Goal: Find specific page/section: Find specific page/section

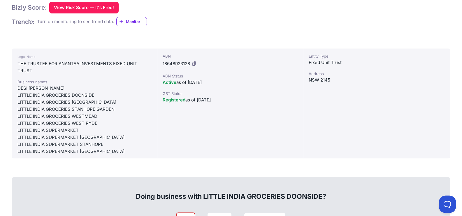
click at [74, 94] on div "LITTLE INDIA GROCERIES DOONSIDE" at bounding box center [84, 95] width 134 height 7
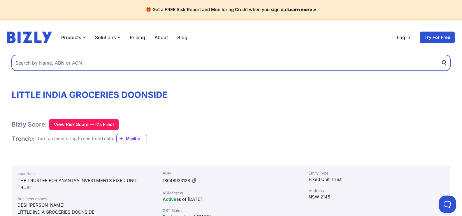
click at [86, 65] on input "text" at bounding box center [231, 63] width 439 height 16
paste input "Doonside Indian Grocers, Doonside"
type input "Doonside Indian Grocers, Doonside"
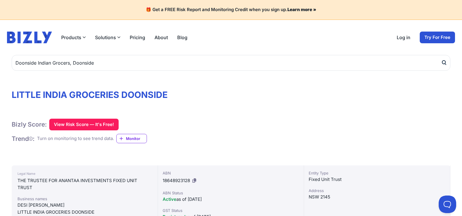
click at [444, 63] on icon "submit" at bounding box center [444, 62] width 6 height 6
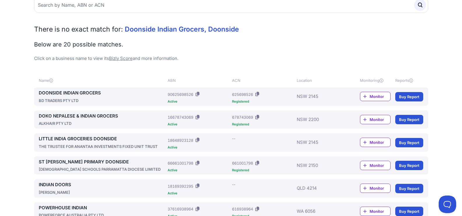
scroll to position [58, 0]
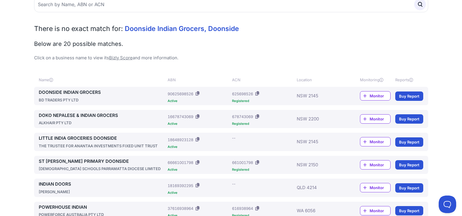
click at [60, 91] on link "DOONSIDE INDIAN GROCERS" at bounding box center [102, 92] width 127 height 7
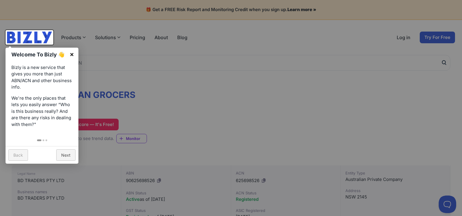
click at [72, 56] on link "×" at bounding box center [71, 54] width 13 height 13
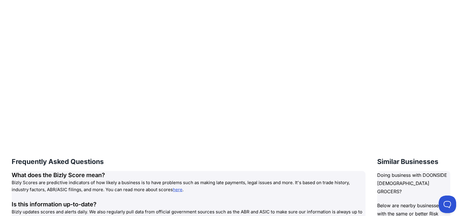
scroll to position [700, 0]
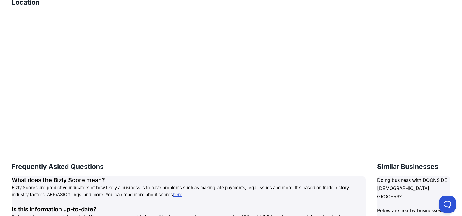
drag, startPoint x: 155, startPoint y: 157, endPoint x: 157, endPoint y: 150, distance: 6.3
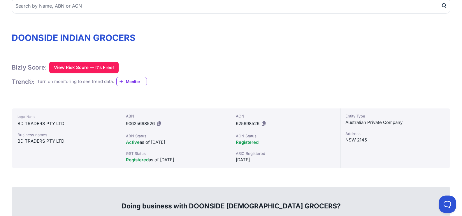
scroll to position [0, 0]
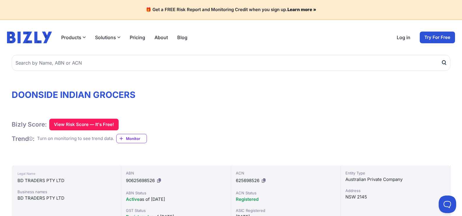
click at [34, 32] on img at bounding box center [29, 37] width 45 height 12
